Goal: Contribute content

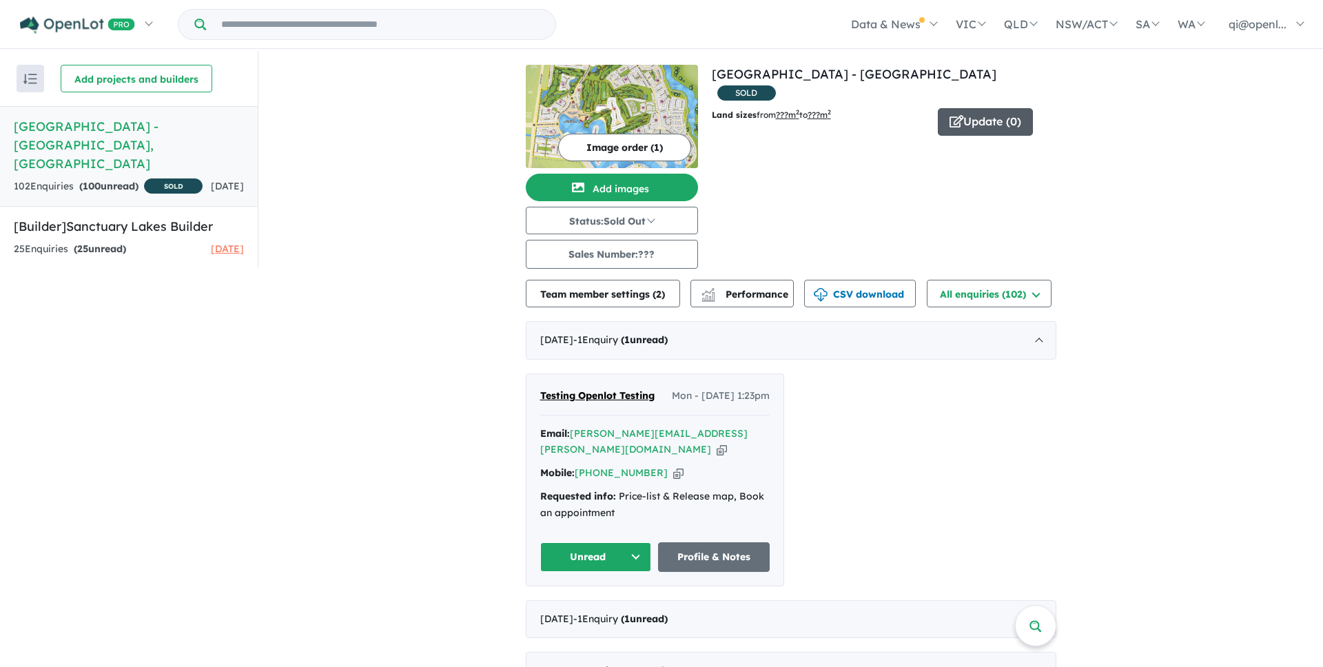
click at [959, 115] on icon "button" at bounding box center [956, 121] width 14 height 12
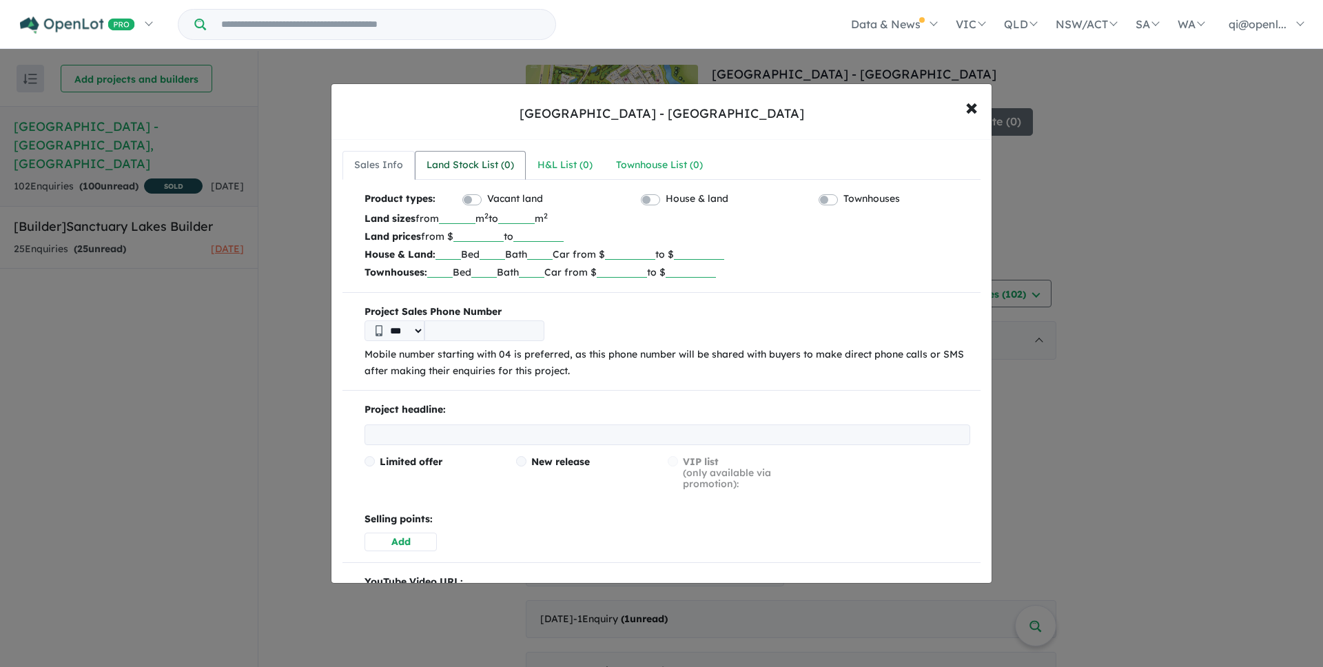
click at [488, 165] on div "Land Stock List ( 0 )" at bounding box center [470, 165] width 88 height 17
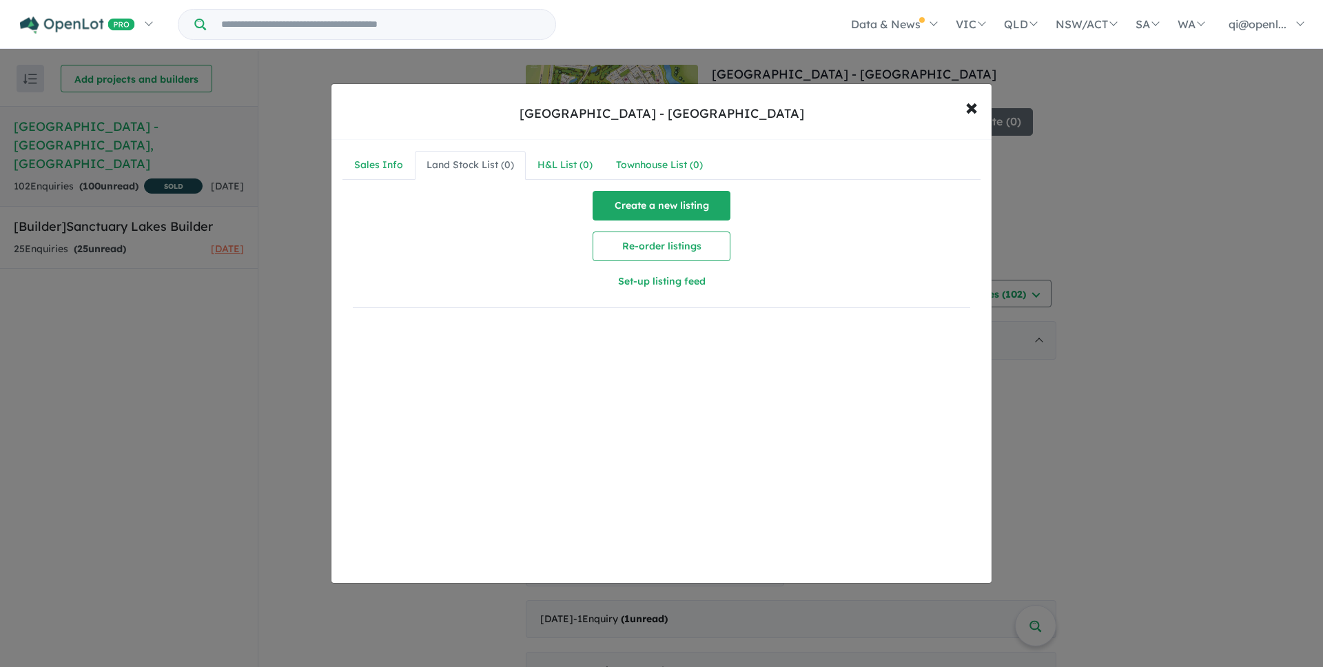
click at [613, 200] on button "Create a new listing" at bounding box center [662, 206] width 138 height 30
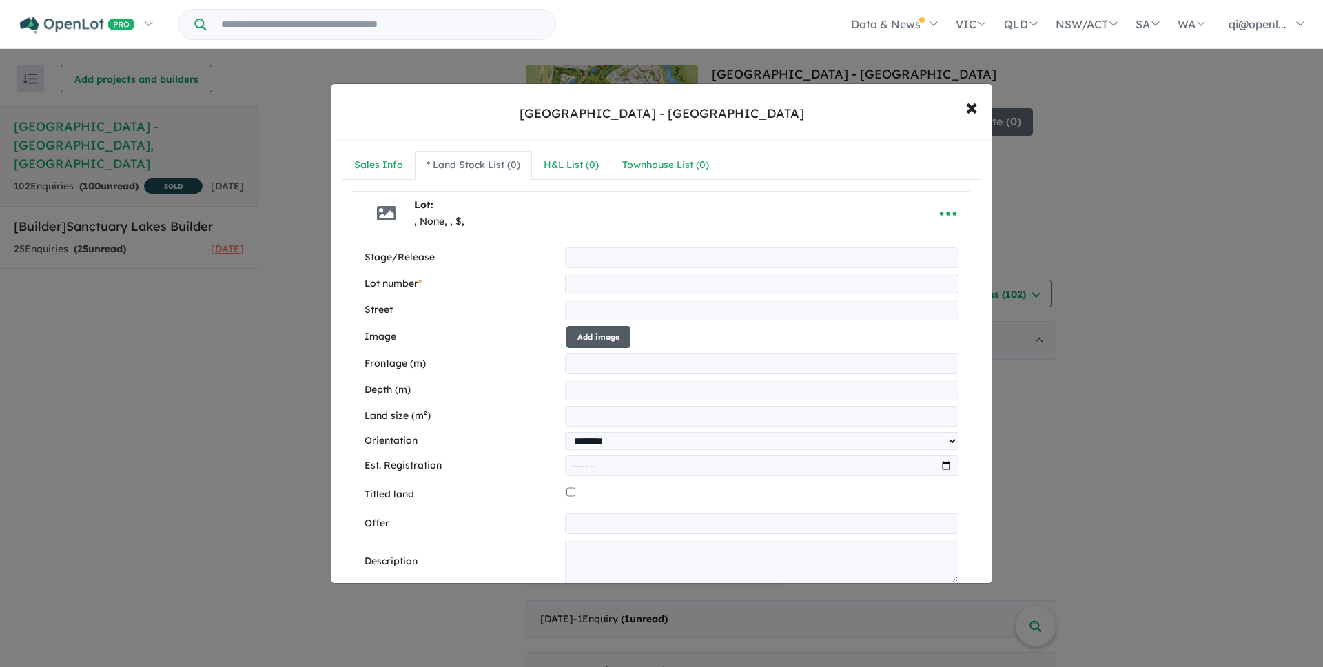
drag, startPoint x: 676, startPoint y: 333, endPoint x: 578, endPoint y: 333, distance: 97.8
click at [578, 333] on div "Add image" at bounding box center [762, 337] width 392 height 23
click at [593, 336] on button "Add image" at bounding box center [598, 337] width 64 height 23
click at [615, 338] on button "Add image" at bounding box center [598, 337] width 64 height 23
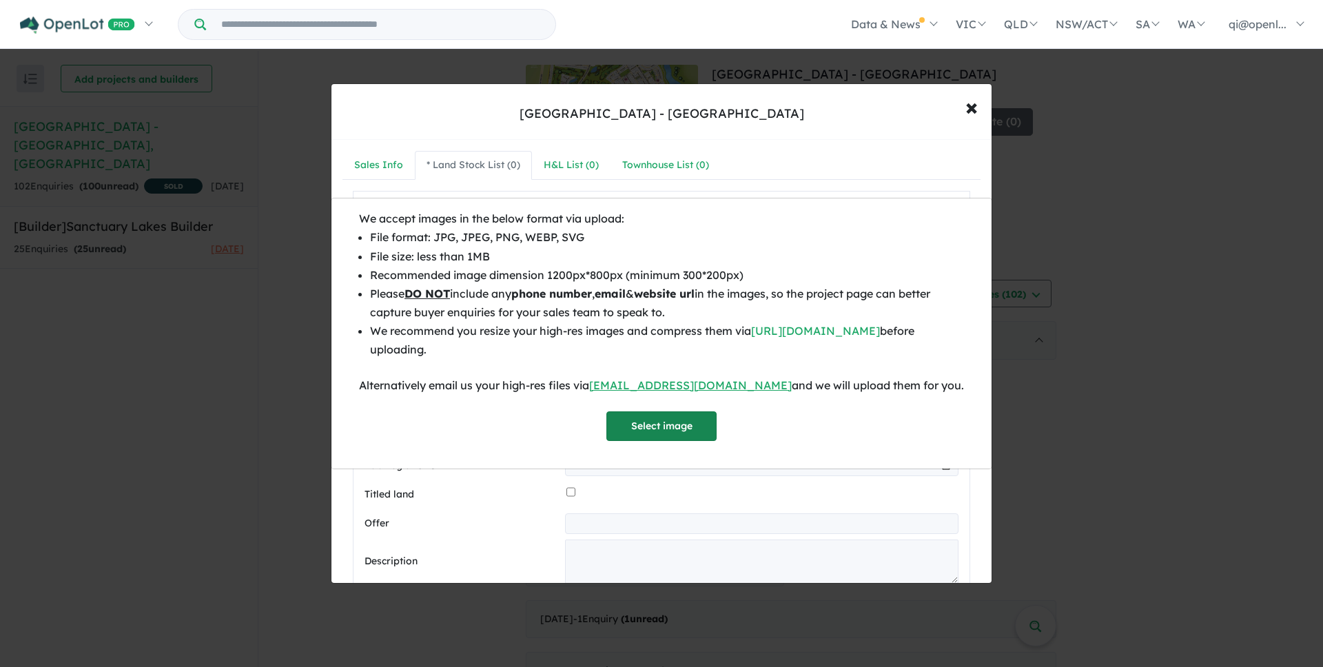
click at [697, 427] on button "Select image" at bounding box center [661, 426] width 110 height 30
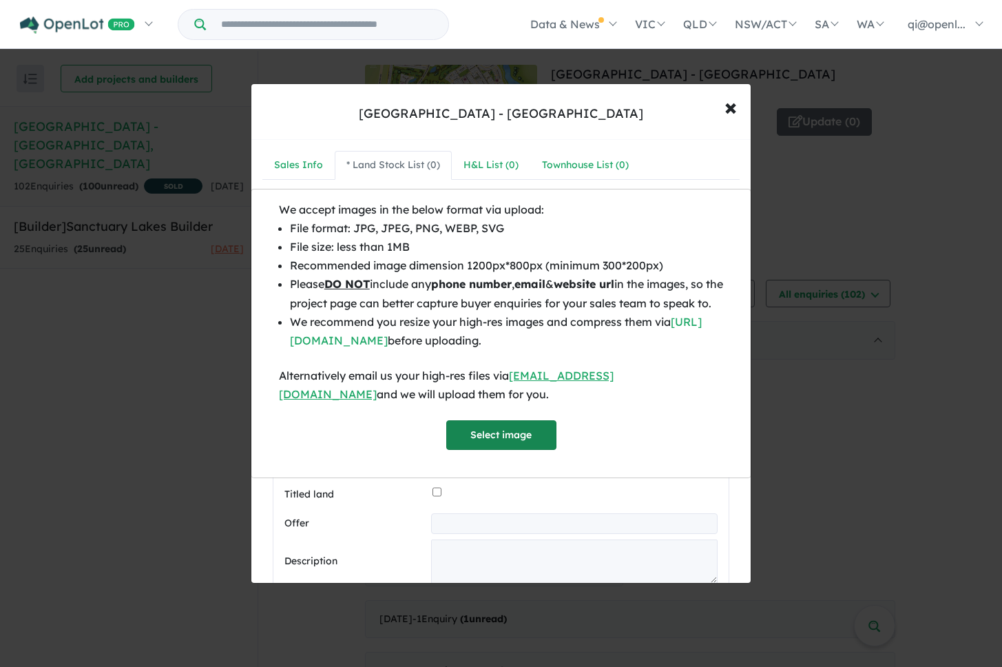
click at [471, 440] on button "Select image" at bounding box center [501, 435] width 110 height 30
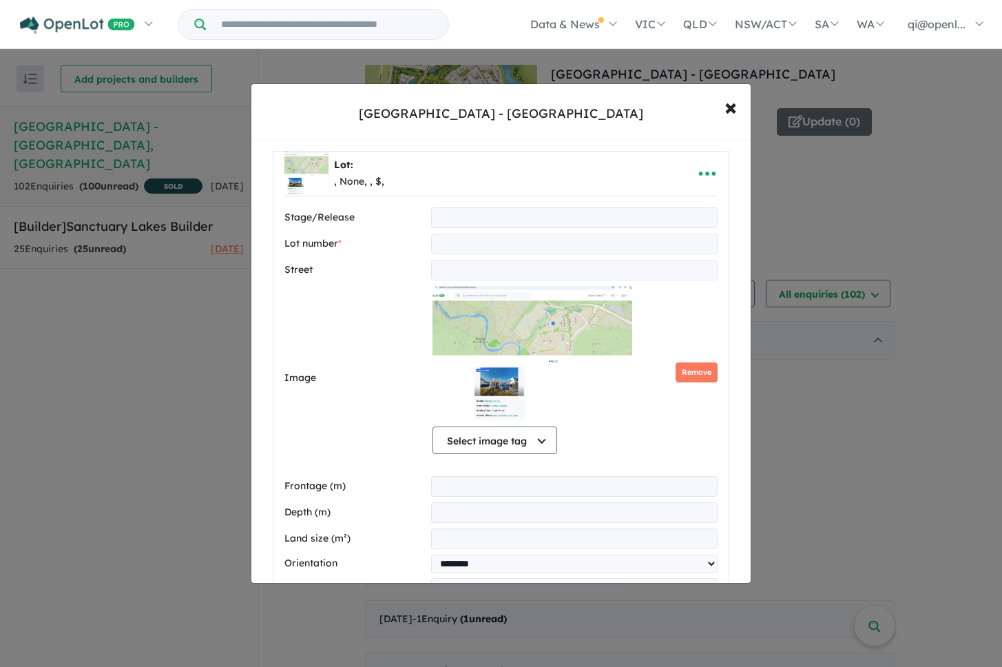
scroll to position [33, 0]
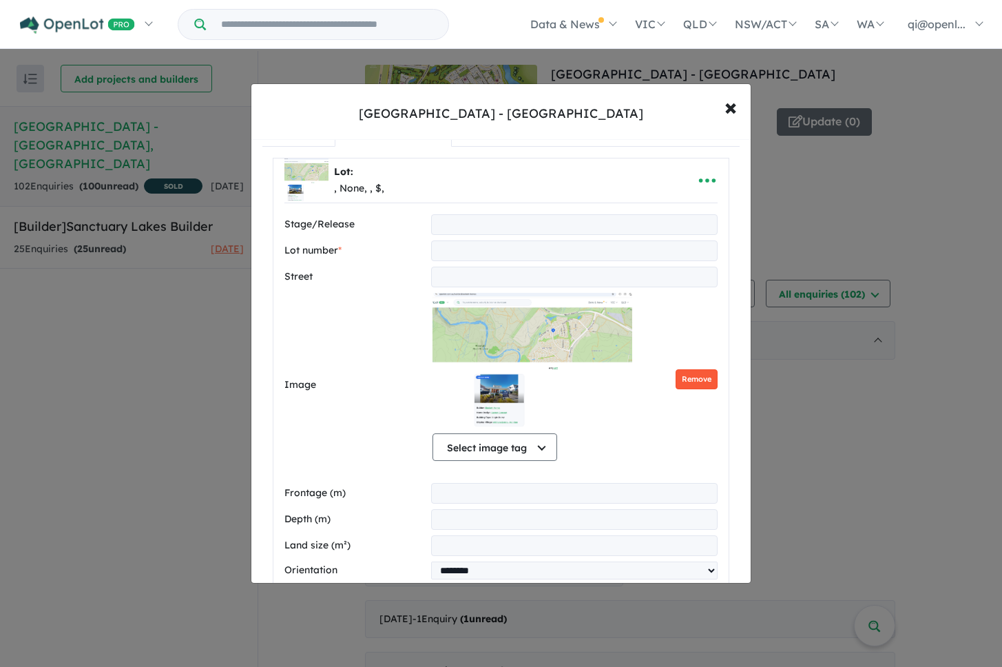
click at [696, 380] on button "Remove" at bounding box center [697, 379] width 42 height 20
